Goal: Task Accomplishment & Management: Complete application form

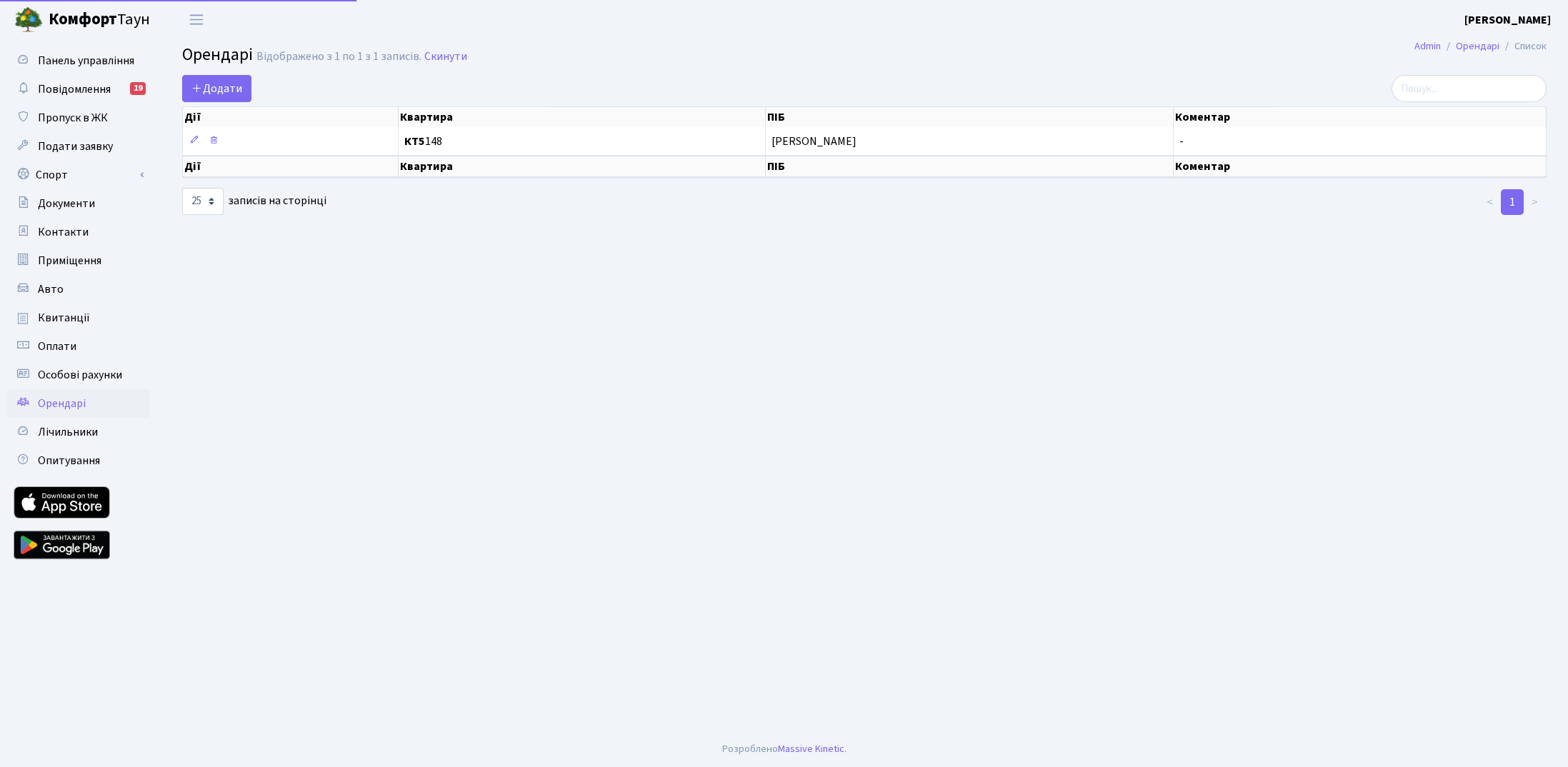
select select "25"
click at [44, 299] on link "Авто" at bounding box center [78, 288] width 143 height 28
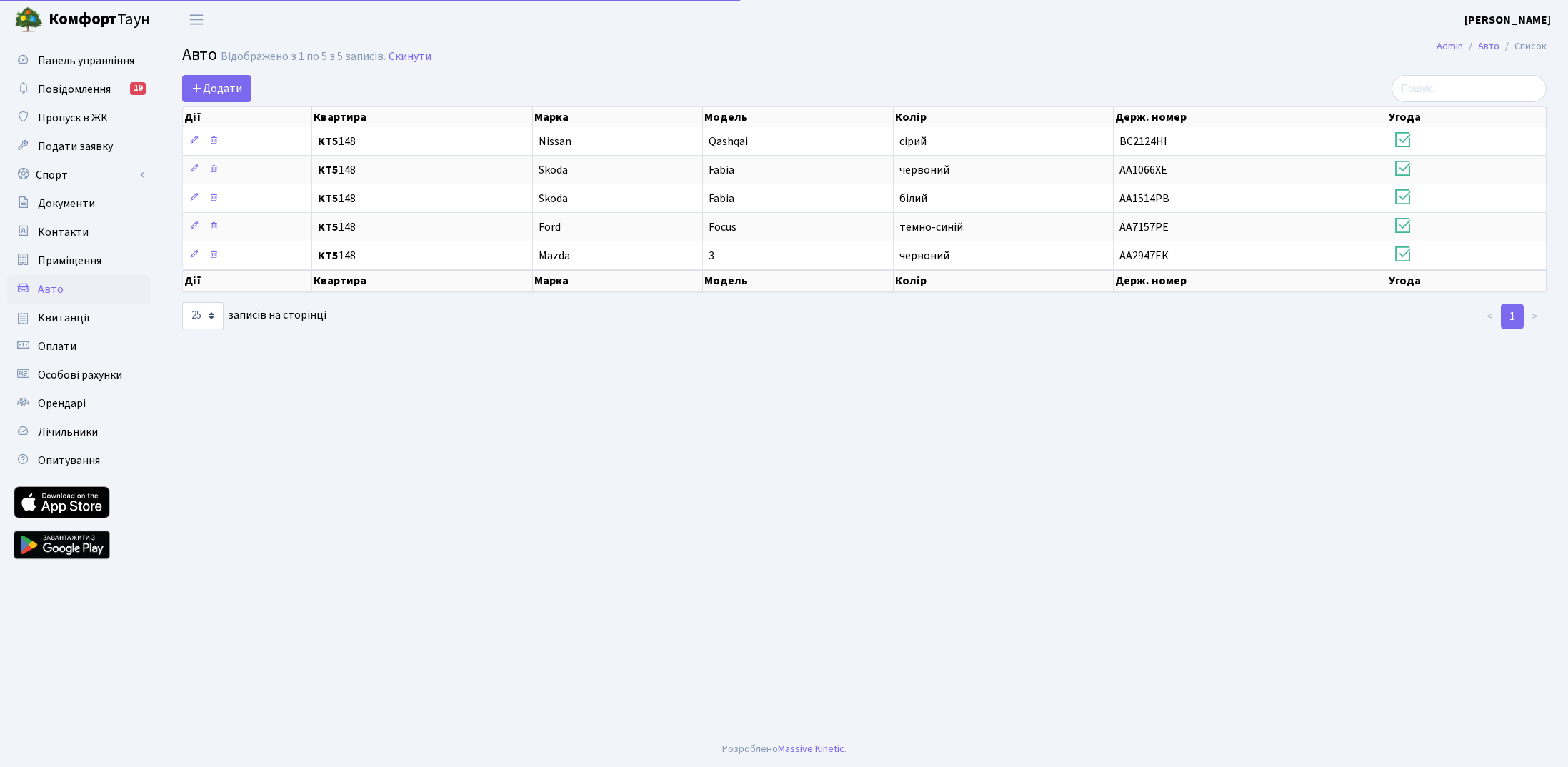
select select "25"
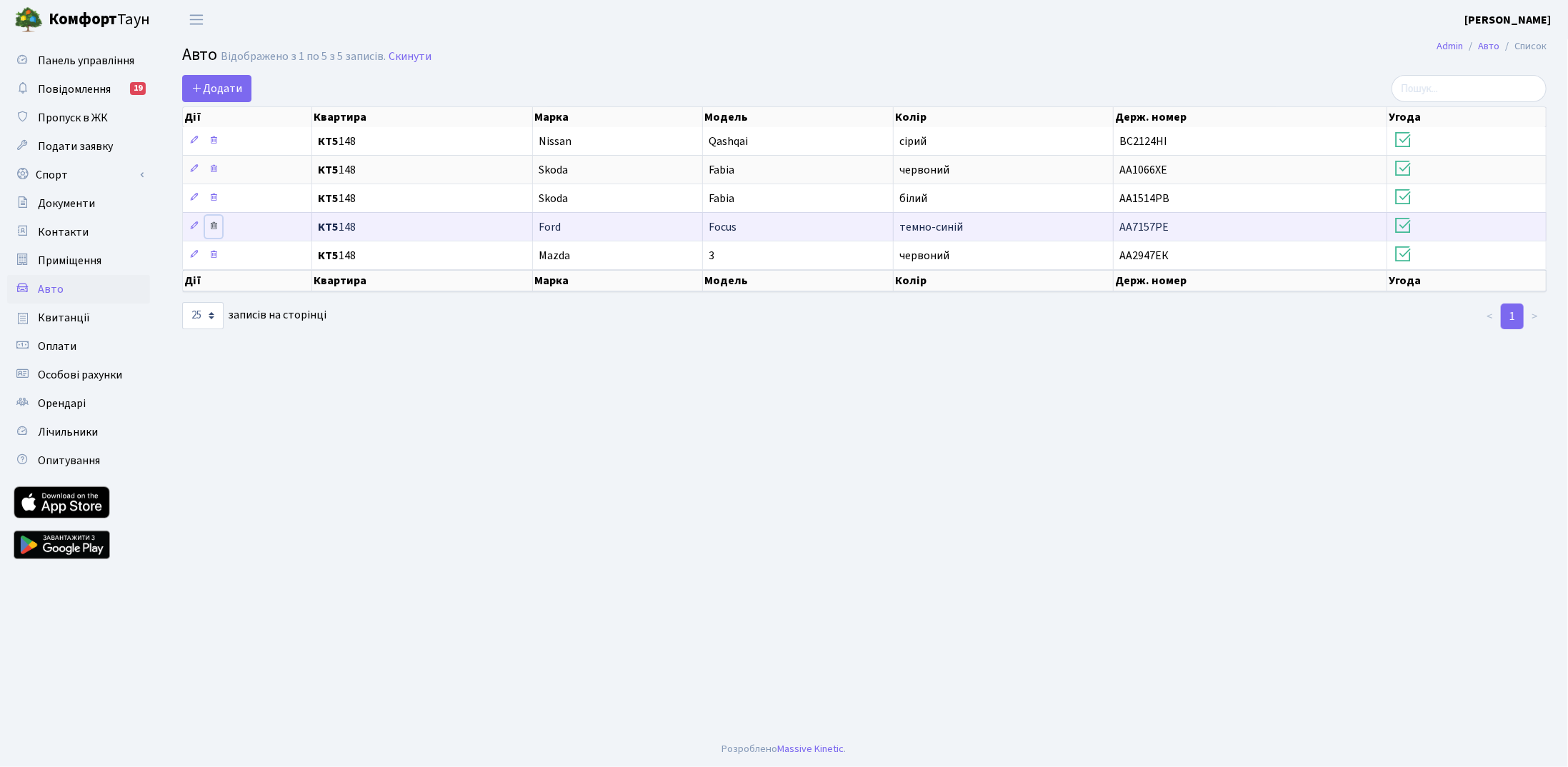
click at [212, 225] on icon at bounding box center [214, 225] width 10 height 10
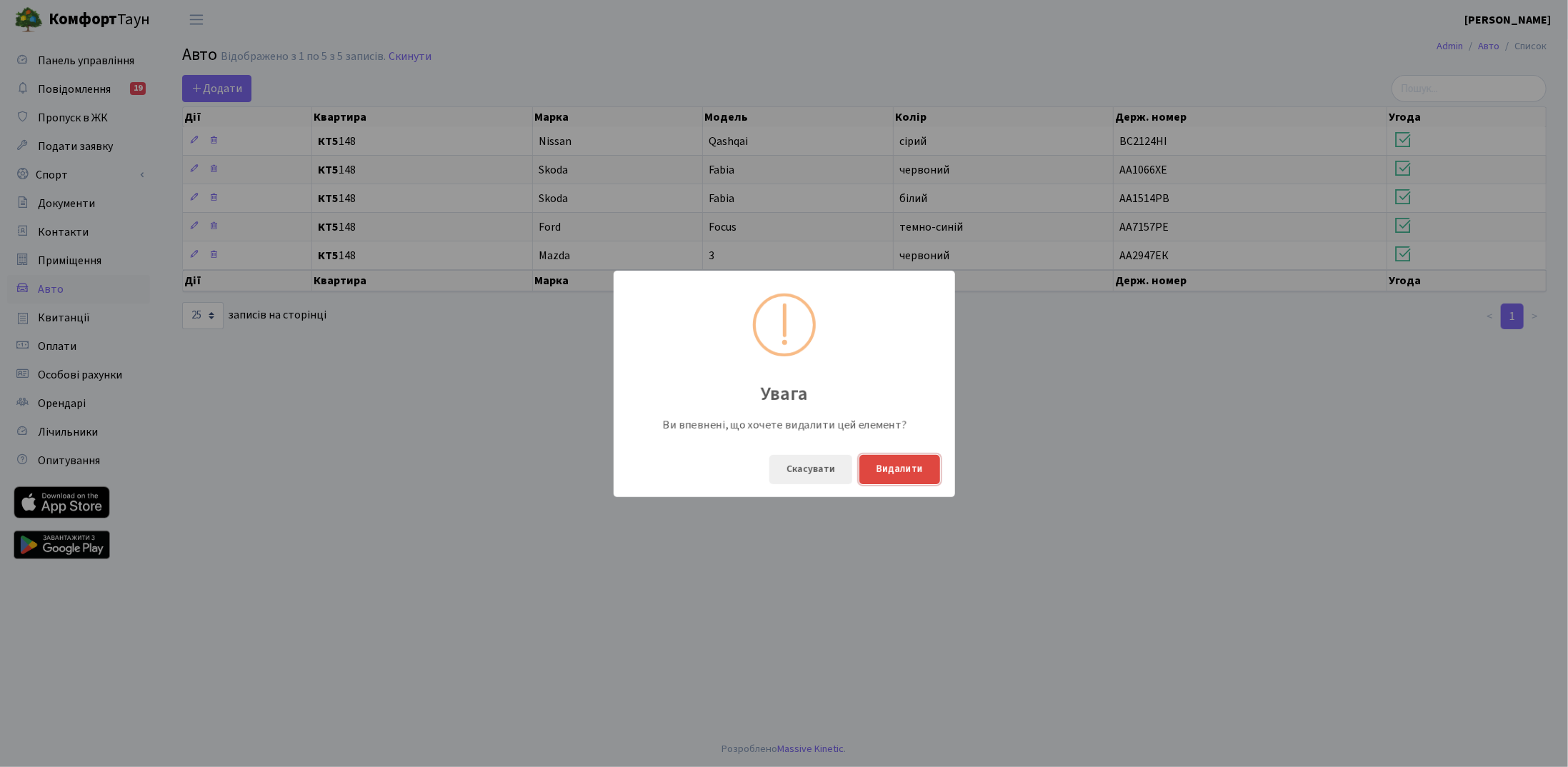
click at [901, 471] on button "Видалити" at bounding box center [900, 470] width 81 height 29
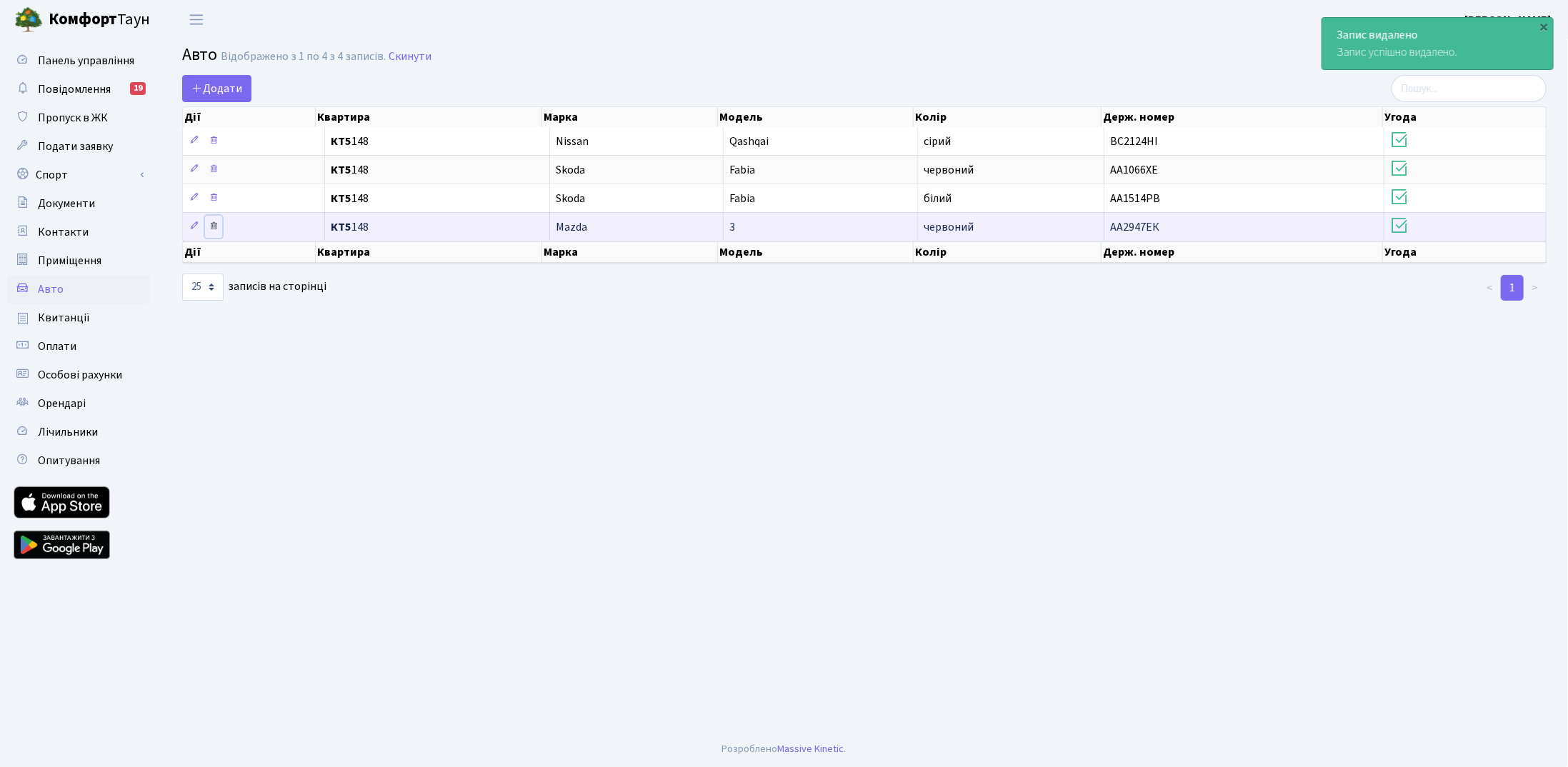
click at [215, 223] on icon at bounding box center [214, 225] width 10 height 10
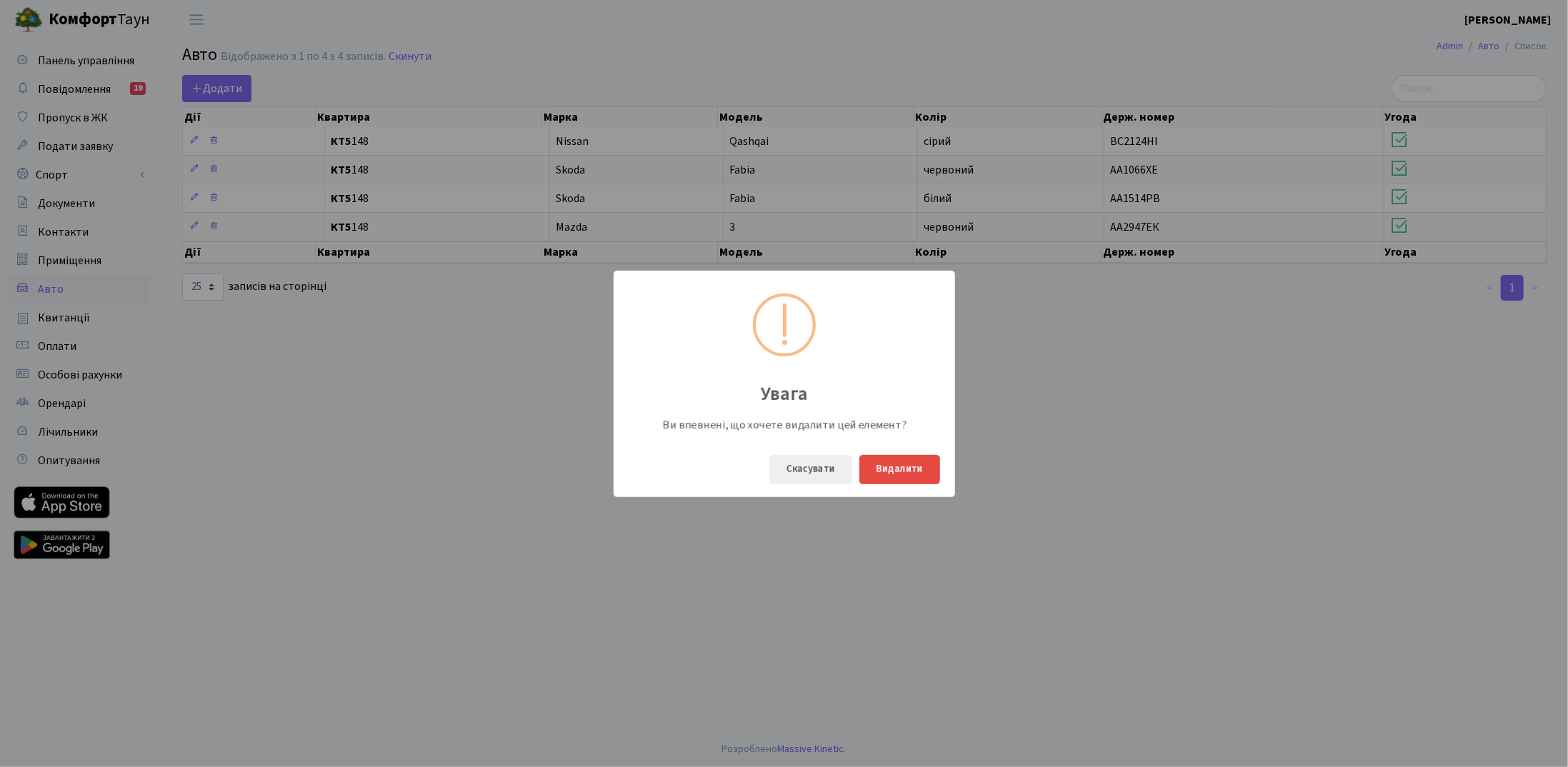
click at [910, 487] on div "Скасувати Видалити" at bounding box center [784, 470] width 341 height 55
click at [903, 463] on button "Видалити" at bounding box center [900, 470] width 81 height 29
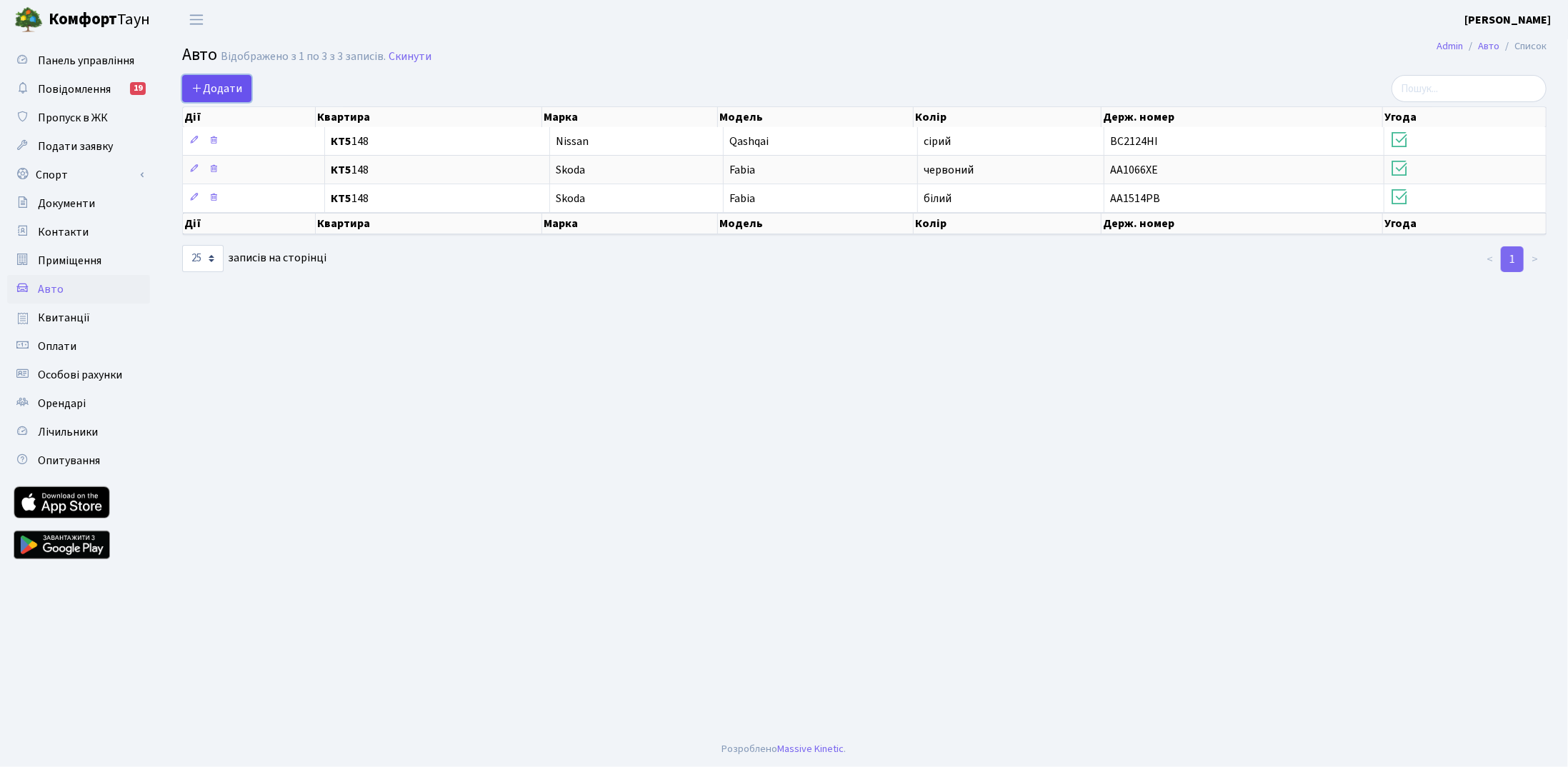
drag, startPoint x: 218, startPoint y: 90, endPoint x: 220, endPoint y: 97, distance: 7.3
click at [218, 91] on span "Додати" at bounding box center [216, 89] width 51 height 16
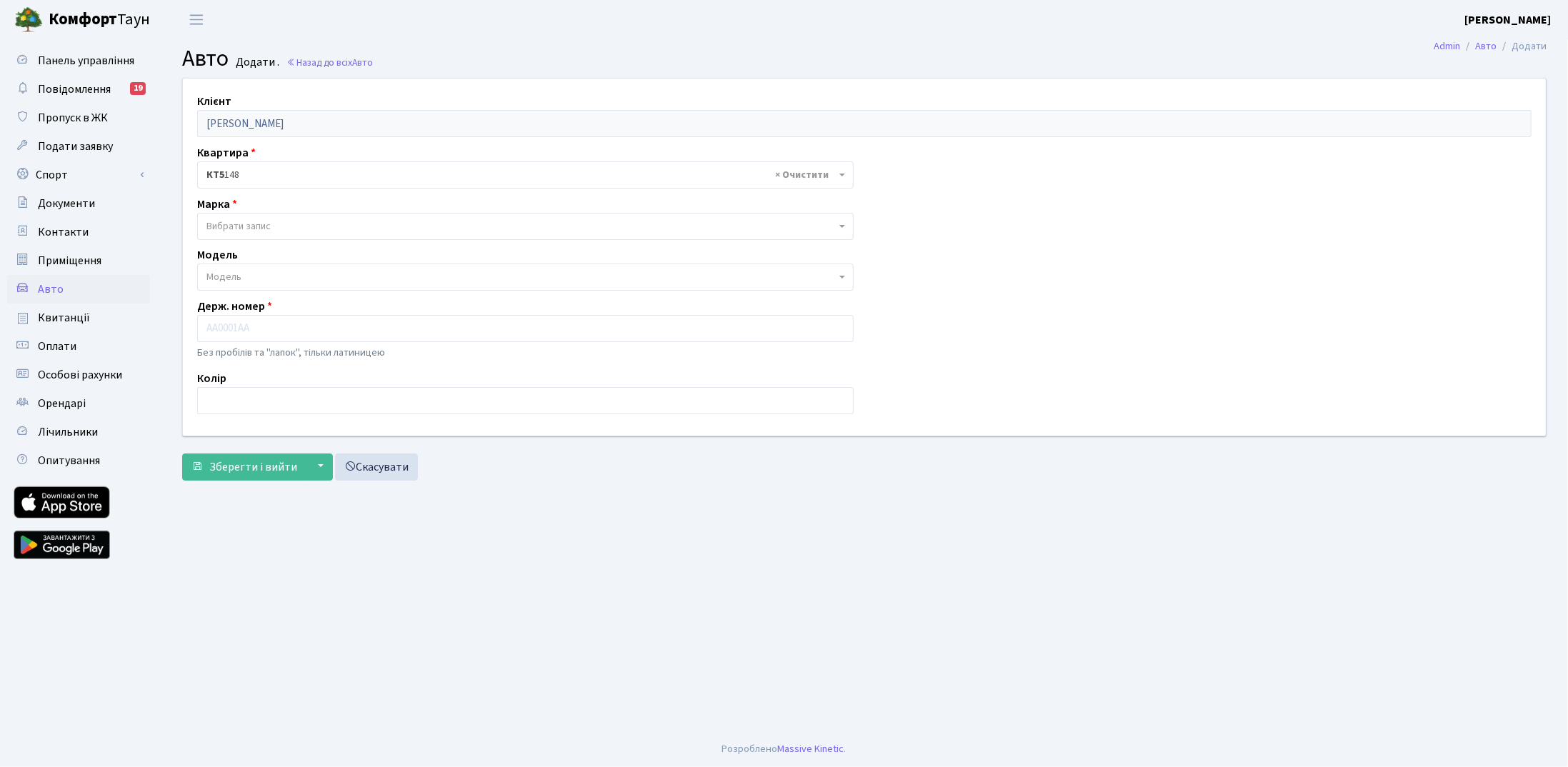
click at [350, 226] on span "Вибрати запис" at bounding box center [522, 226] width 630 height 15
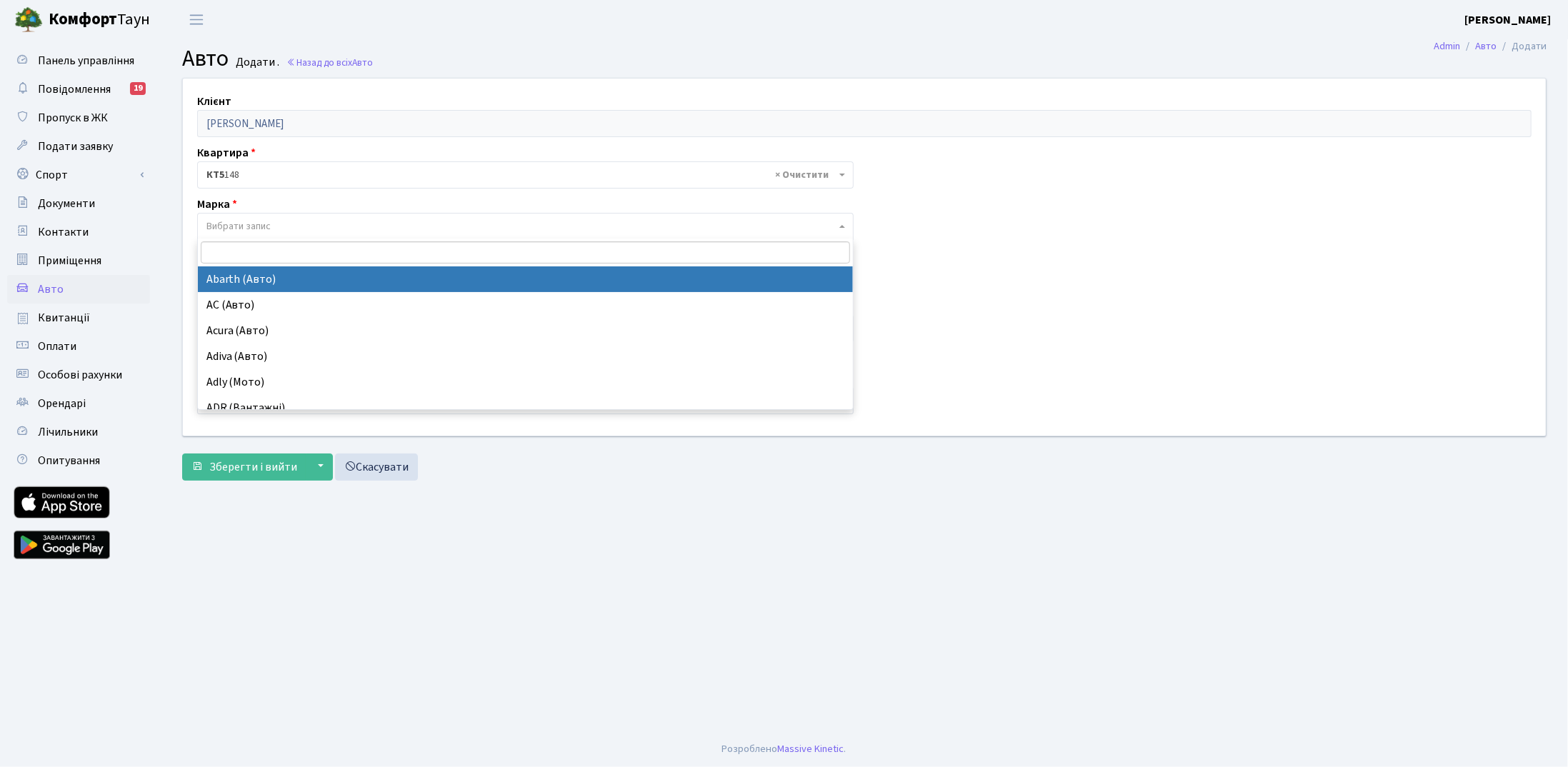
click at [350, 226] on span "Вибрати запис" at bounding box center [522, 226] width 630 height 15
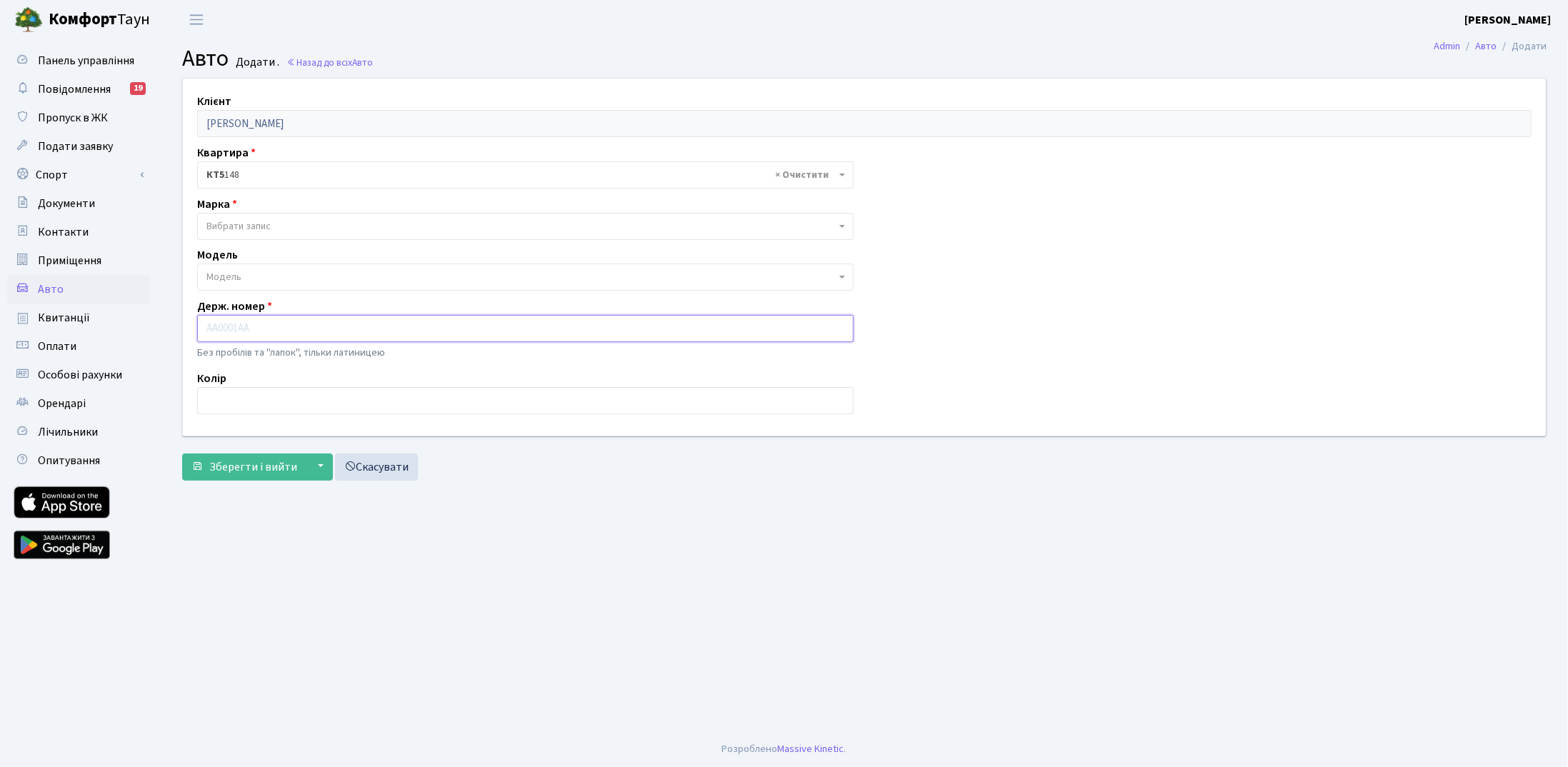
click at [312, 337] on input "text" at bounding box center [525, 328] width 656 height 27
click at [357, 328] on input "text" at bounding box center [525, 328] width 656 height 27
paste input "Ах8511ка"
type input "АX8511KA"
drag, startPoint x: 407, startPoint y: 596, endPoint x: 403, endPoint y: 588, distance: 8.9
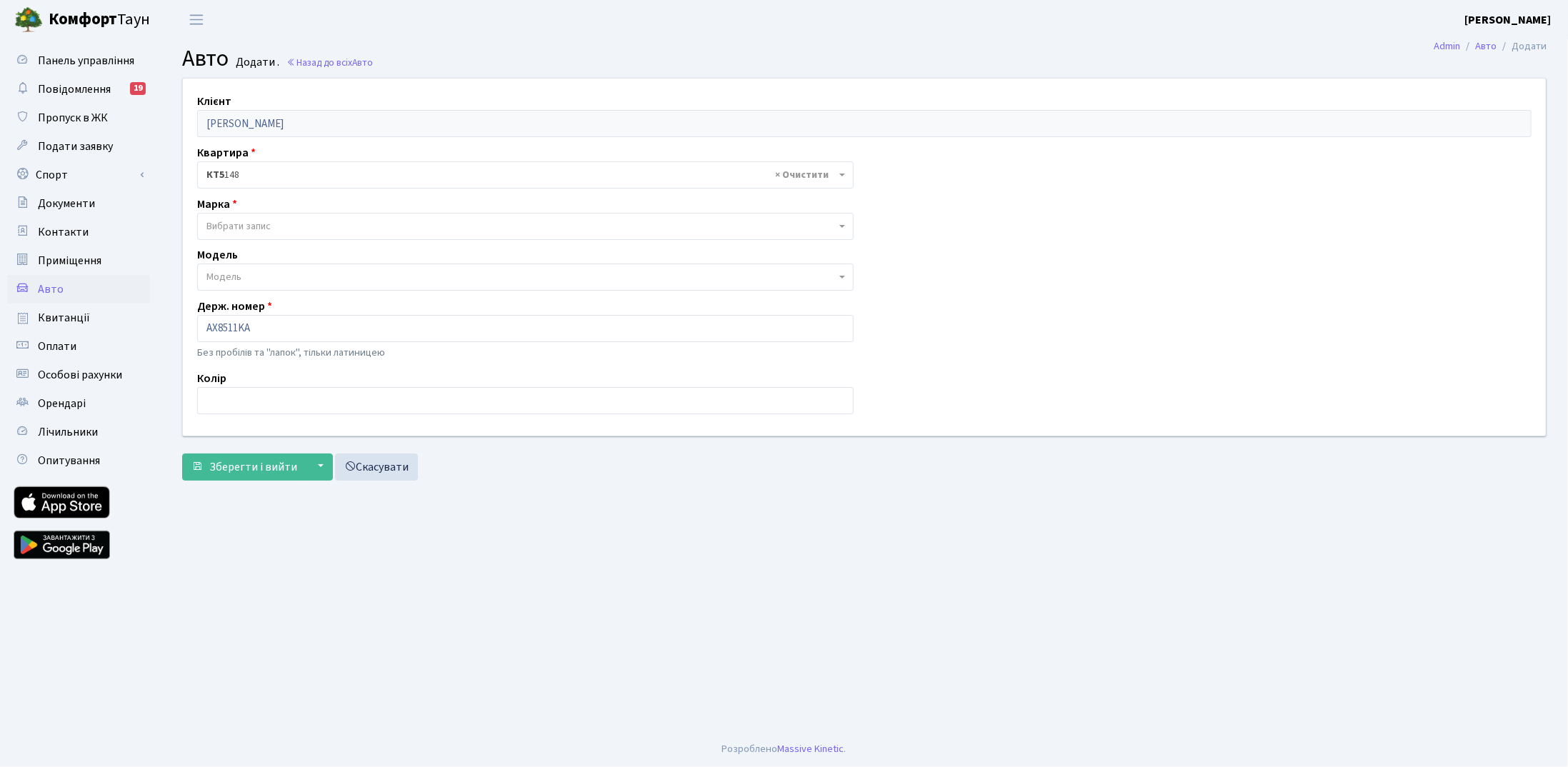
click at [404, 594] on main "Admin Авто Додати Авто Додати . Назад до всіх Авто Клієнт Бірзул Марина Іванівн…" at bounding box center [865, 385] width 1408 height 692
click at [309, 219] on span "Вибрати запис" at bounding box center [522, 226] width 630 height 15
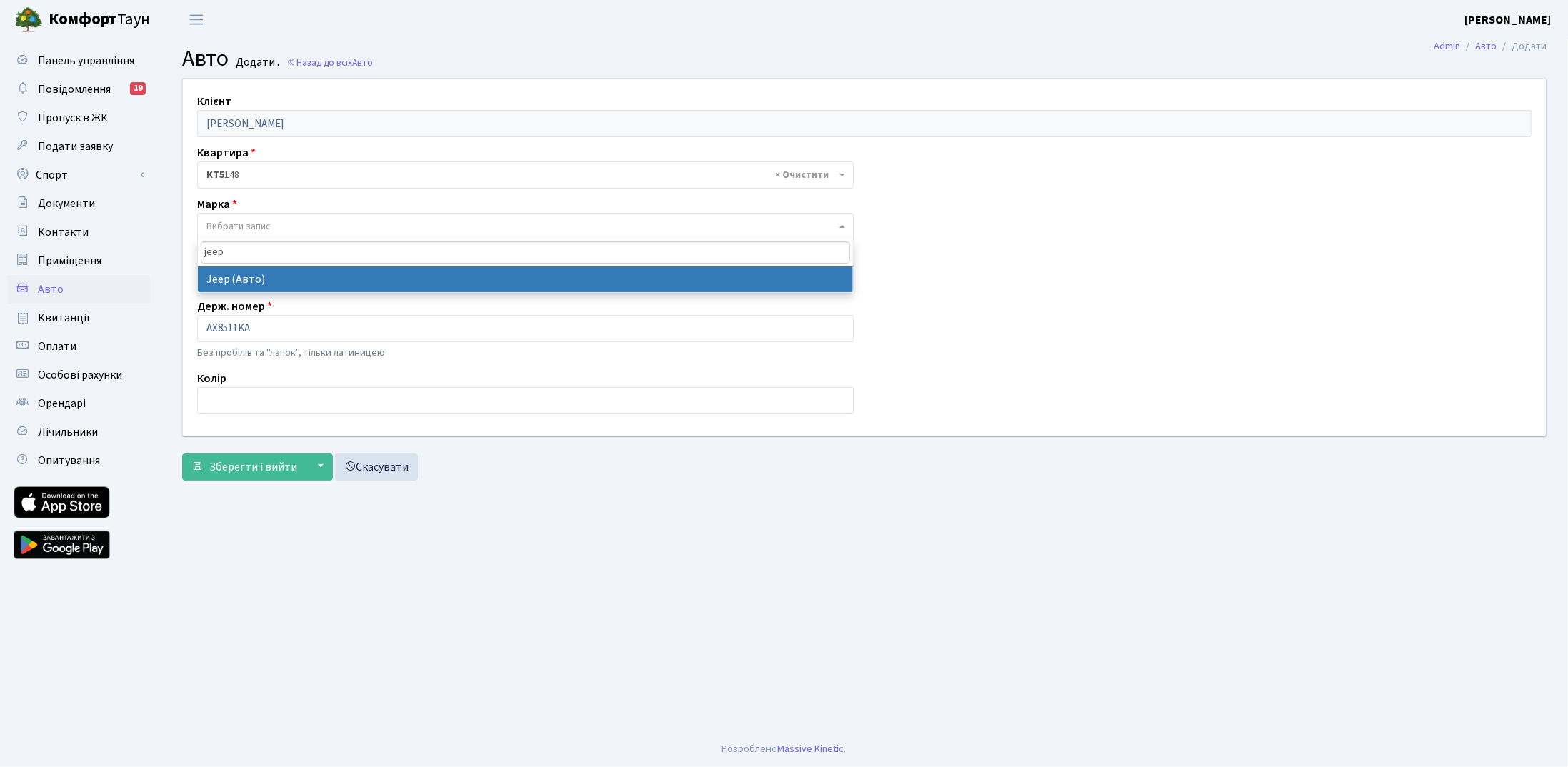
type input "jeep"
select select "69"
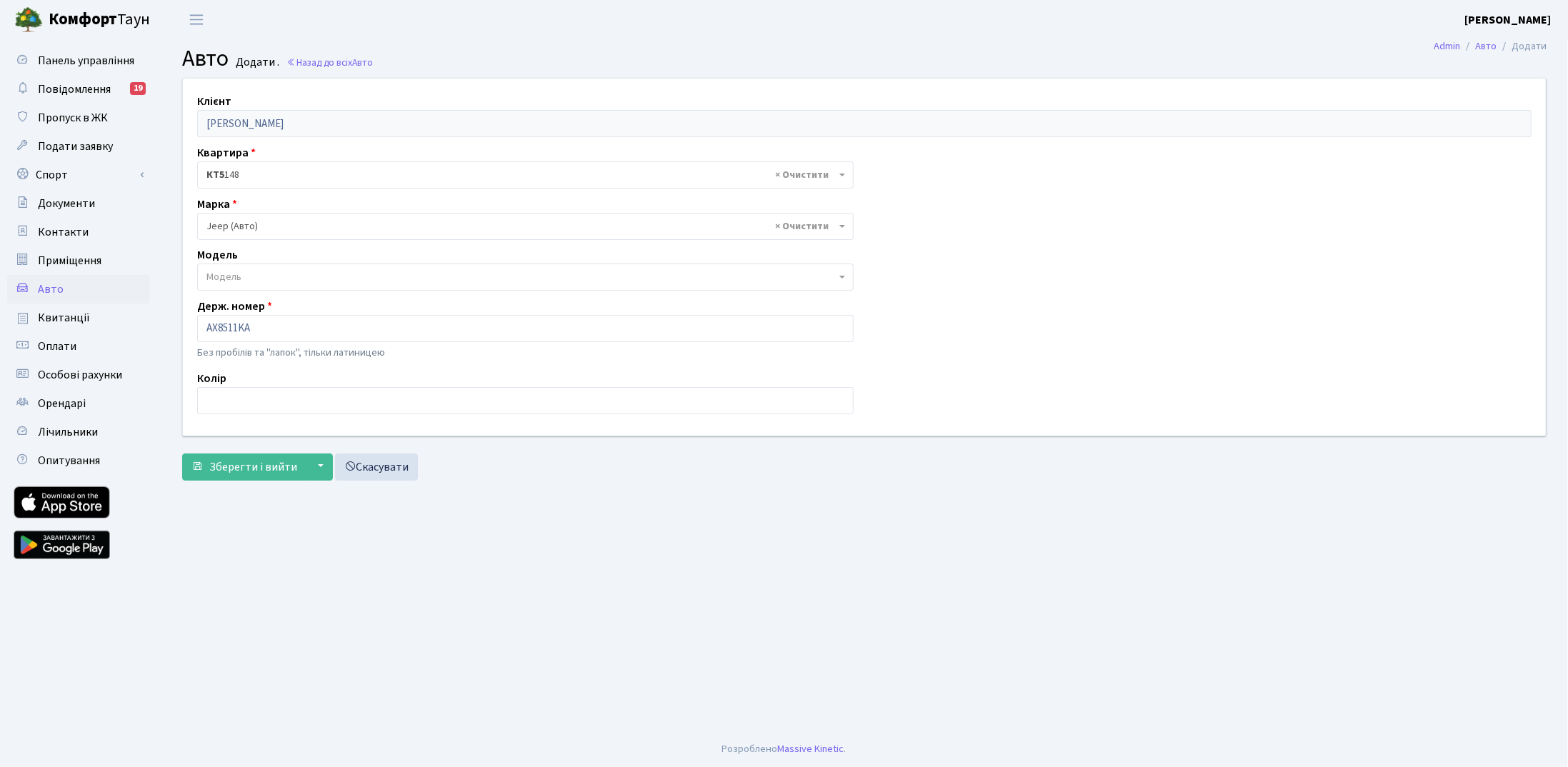
click at [452, 279] on span "Модель" at bounding box center [522, 277] width 630 height 15
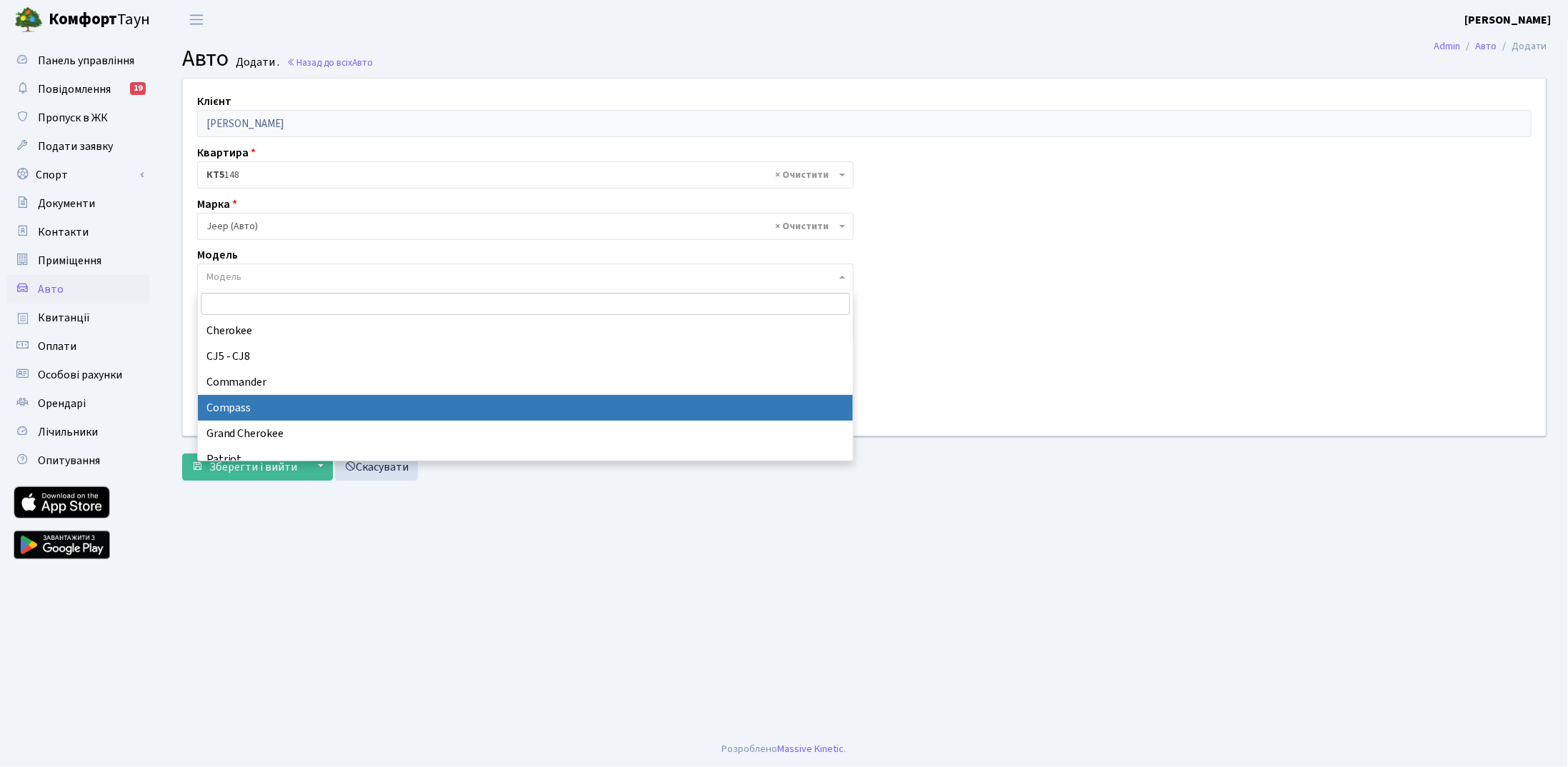
select select "1138"
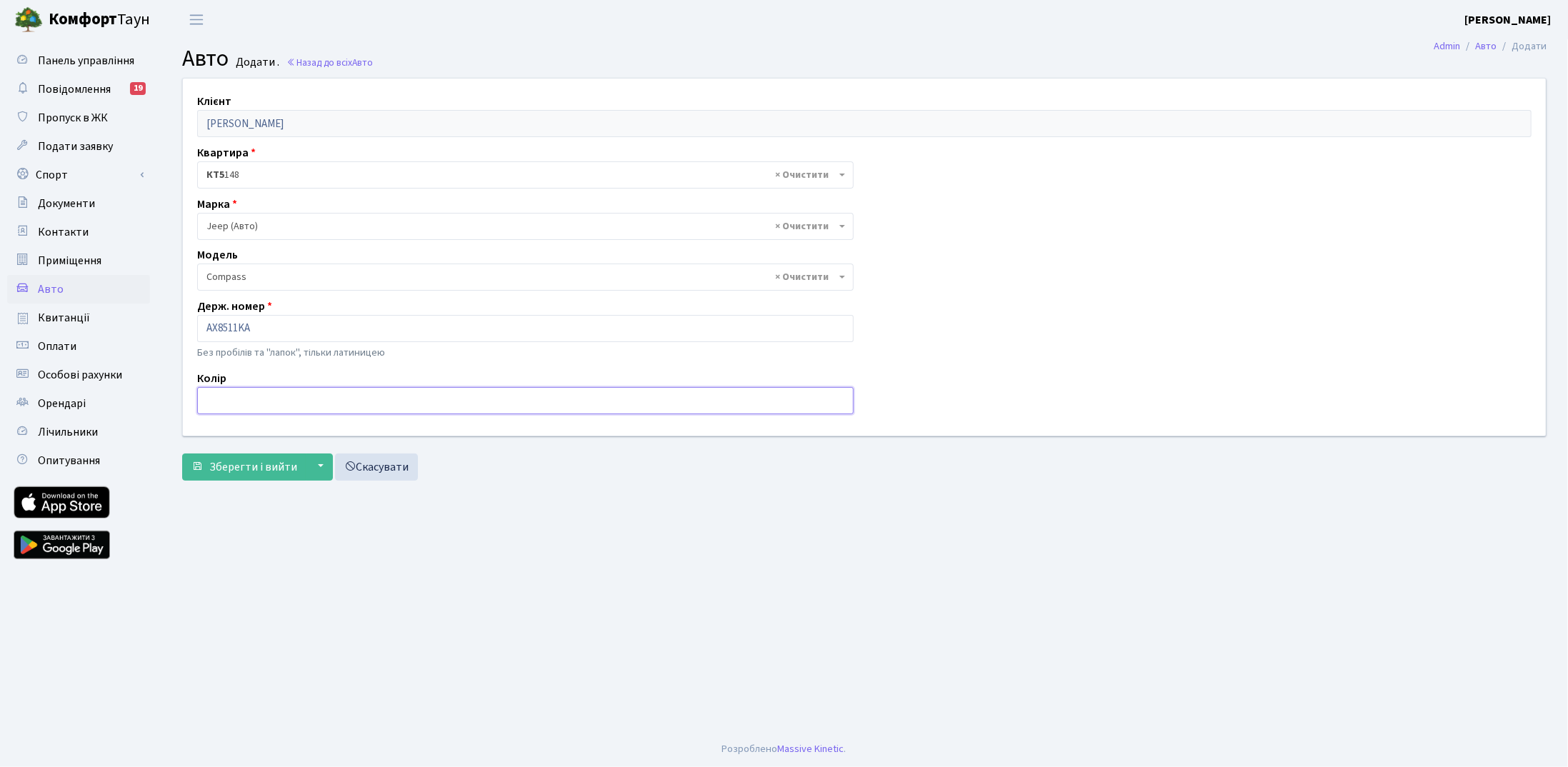
click at [282, 396] on input "text" at bounding box center [525, 401] width 656 height 27
paste input "Зелений"
type input "Зелений"
drag, startPoint x: 274, startPoint y: 458, endPoint x: 295, endPoint y: 562, distance: 106.1
click at [273, 459] on span "Зберегти і вийти" at bounding box center [254, 467] width 88 height 16
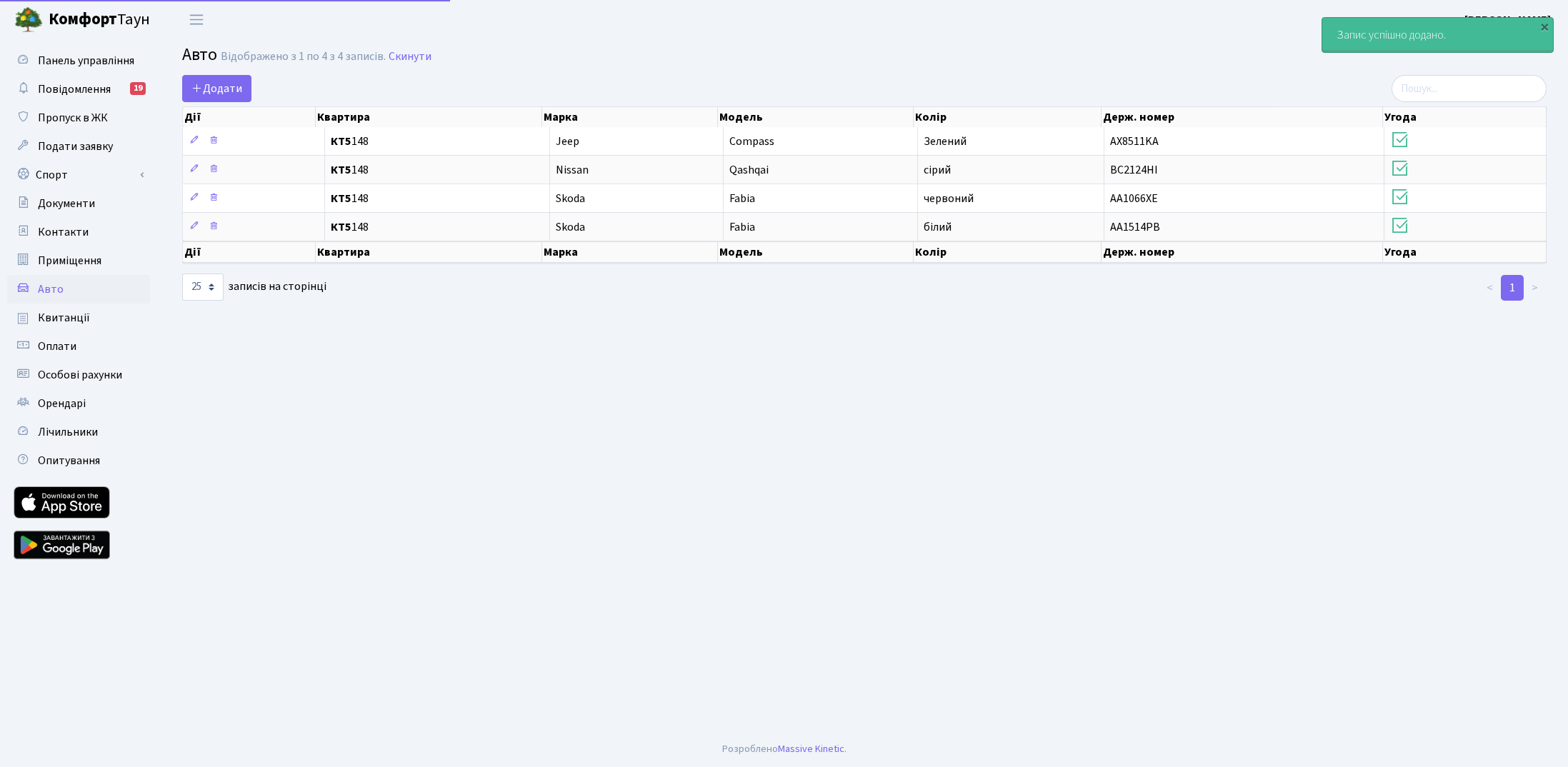
select select "25"
